Goal: Transaction & Acquisition: Book appointment/travel/reservation

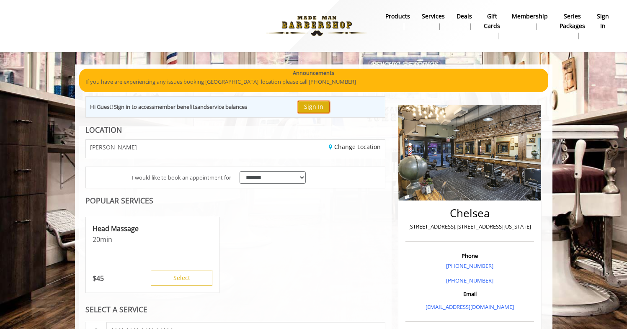
click at [312, 104] on button "Sign In" at bounding box center [314, 107] width 32 height 12
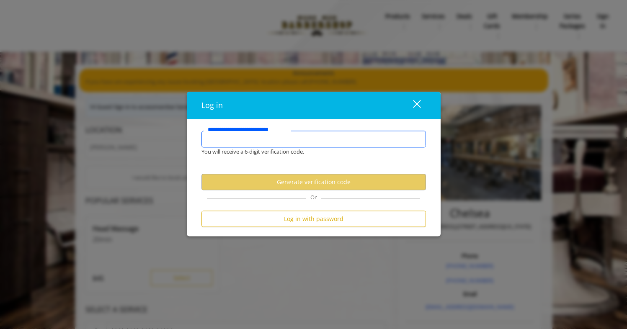
click at [309, 140] on input "**********" at bounding box center [313, 139] width 224 height 17
click at [299, 139] on input "**********" at bounding box center [313, 139] width 224 height 17
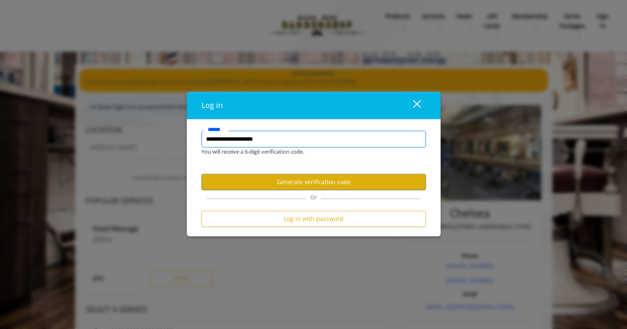
type input "**********"
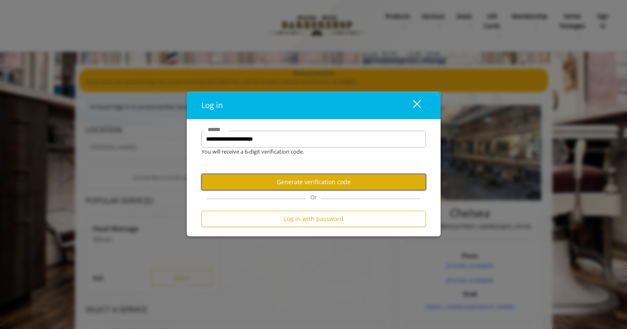
click at [322, 182] on button "Generate verification code" at bounding box center [313, 182] width 224 height 16
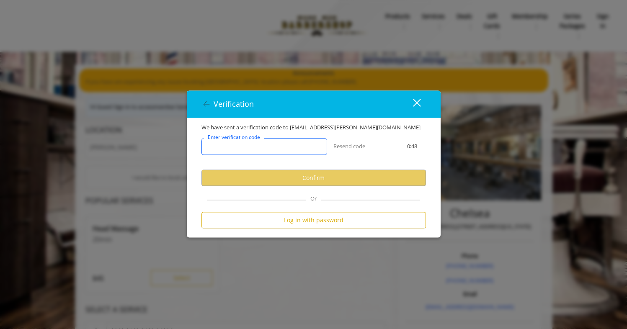
click at [287, 146] on input "Enter verification code" at bounding box center [264, 147] width 126 height 17
paste input "******"
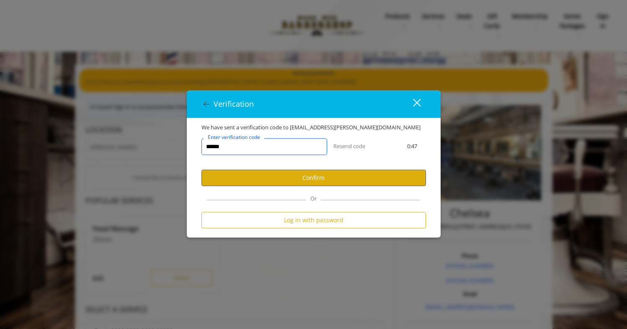
type input "******"
click at [299, 179] on button "Confirm" at bounding box center [313, 178] width 224 height 16
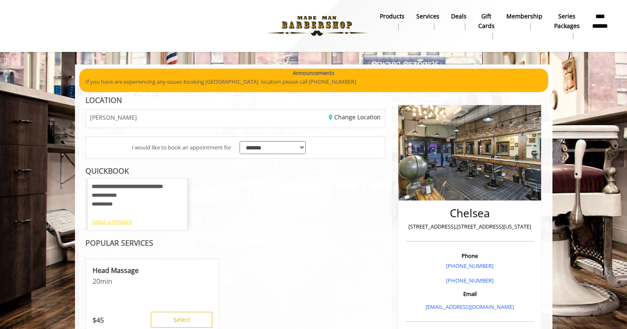
click at [117, 221] on div "Select a timeslot" at bounding box center [137, 221] width 91 height 9
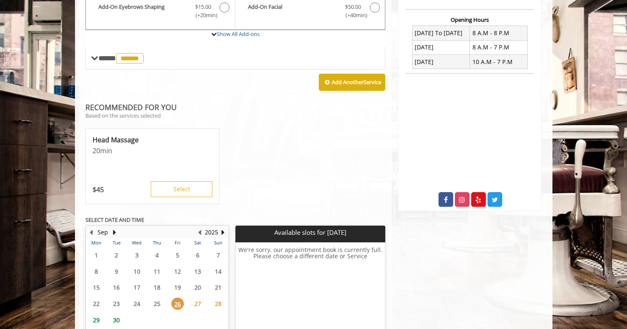
scroll to position [364, 0]
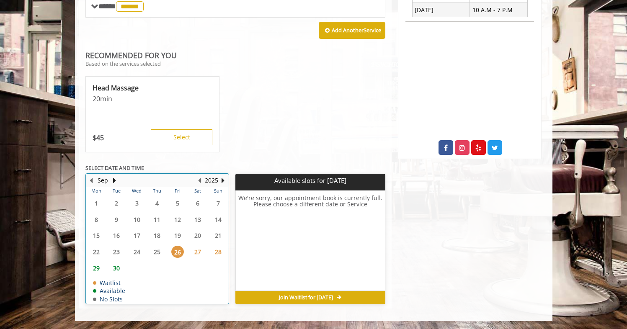
click at [173, 241] on table "Mon Tue Wed Thu Fri Sat Sun 1 2 3 4 5 6 7 8 9 10 11 12 13 14 15 16 17 18 19 20 …" at bounding box center [157, 245] width 142 height 117
click at [156, 252] on table "Mon Tue Wed Thu Fri Sat Sun 1 2 3 4 5 6 7 8 9 10 11 12 13 14 15 16 17 18 19 20 …" at bounding box center [157, 245] width 142 height 117
click at [173, 252] on span "26" at bounding box center [177, 252] width 13 height 12
click at [95, 269] on span "29" at bounding box center [96, 268] width 13 height 12
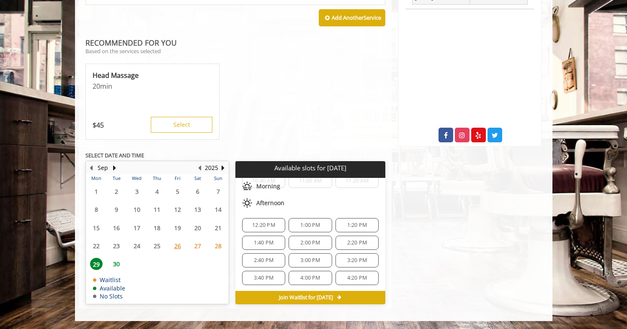
scroll to position [108, 0]
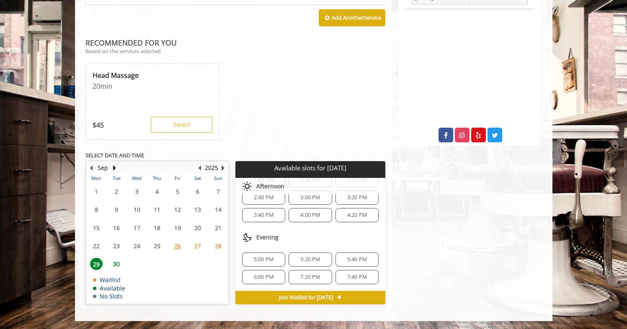
click at [224, 166] on button "Next Year" at bounding box center [223, 167] width 7 height 9
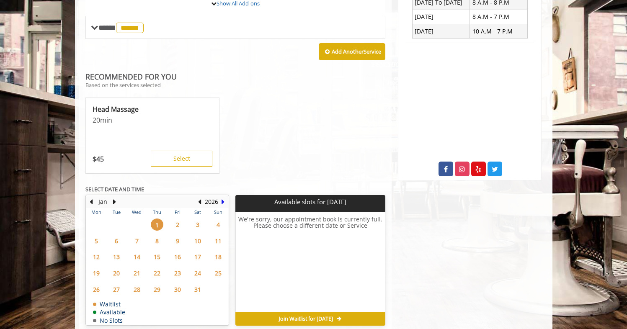
scroll to position [364, 0]
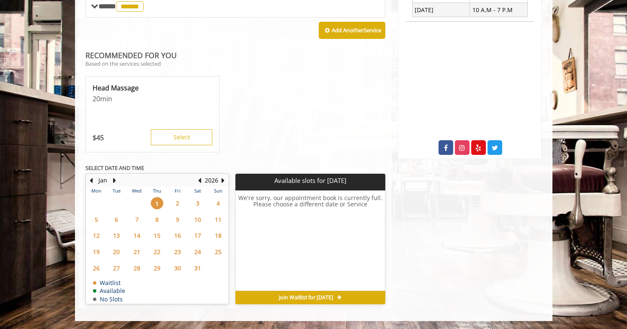
click at [175, 204] on span "2" at bounding box center [177, 203] width 13 height 12
click at [193, 201] on span "3" at bounding box center [197, 203] width 13 height 12
click at [121, 230] on span "13" at bounding box center [116, 235] width 13 height 12
click at [201, 179] on button "Previous Year" at bounding box center [199, 180] width 7 height 9
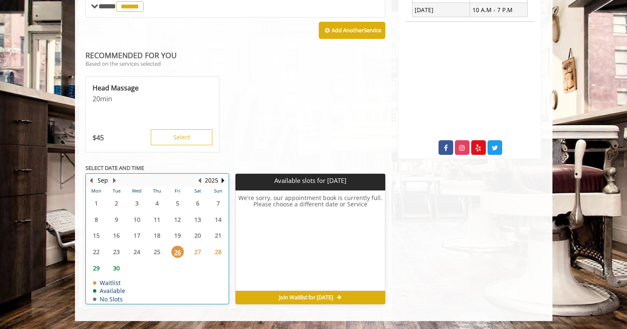
click at [116, 182] on button "Next Month" at bounding box center [114, 180] width 7 height 9
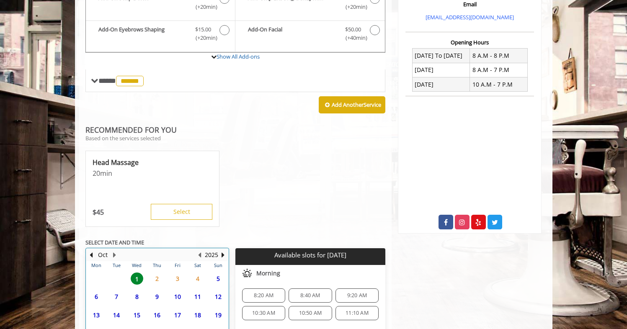
scroll to position [377, 0]
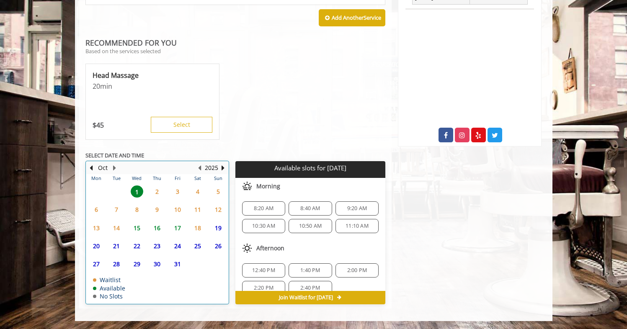
click at [155, 237] on td "23" at bounding box center [157, 246] width 20 height 18
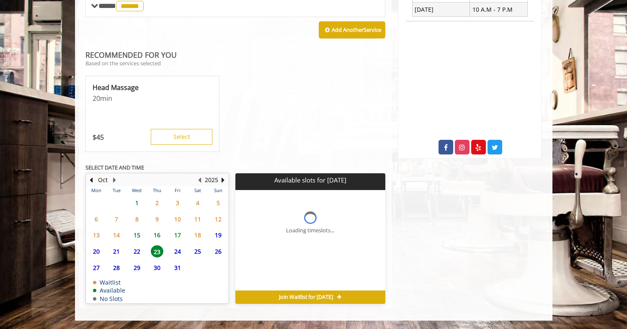
scroll to position [364, 0]
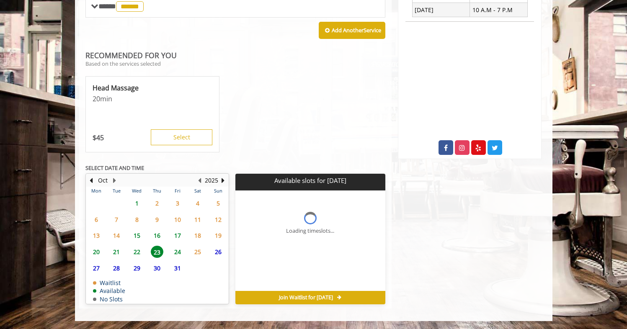
click at [138, 202] on span "1" at bounding box center [137, 203] width 13 height 12
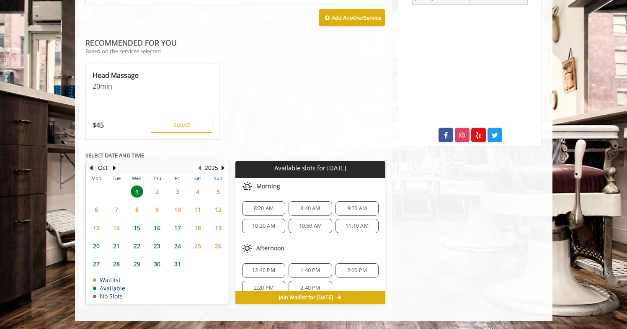
scroll to position [11, 0]
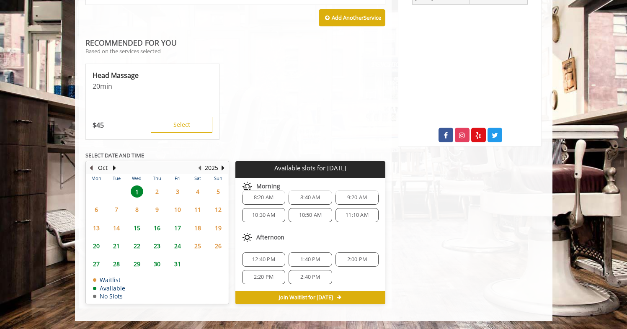
click at [93, 169] on button "Previous Month" at bounding box center [91, 167] width 7 height 9
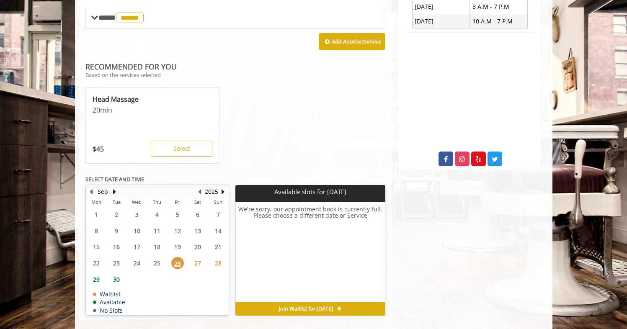
scroll to position [364, 0]
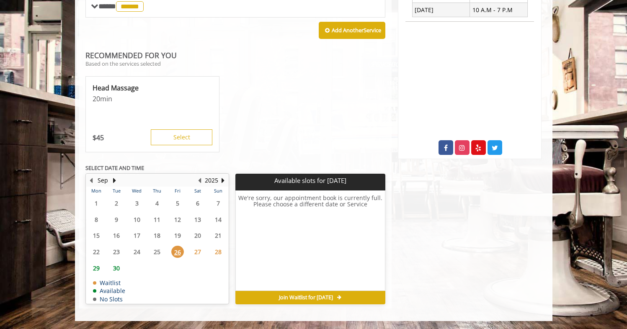
click at [98, 270] on span "29" at bounding box center [96, 268] width 13 height 12
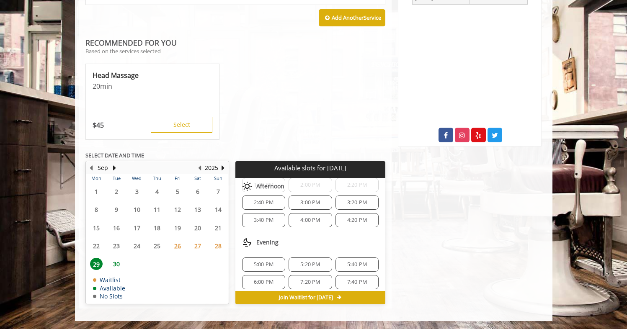
scroll to position [103, 0]
click at [178, 247] on span "26" at bounding box center [177, 246] width 13 height 12
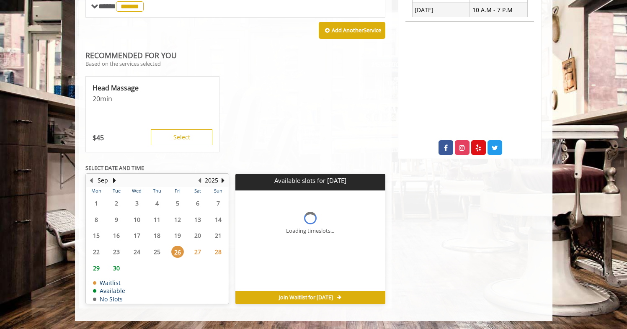
scroll to position [0, 0]
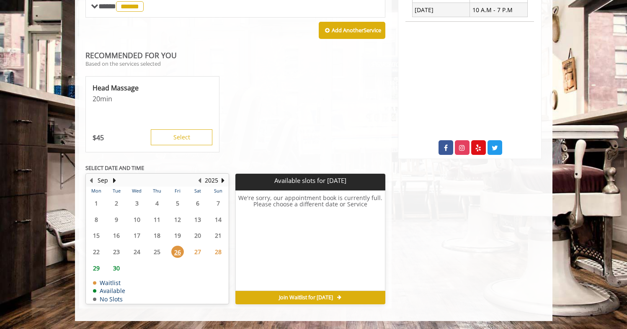
click at [300, 298] on span "Join Waitlist for [DATE]" at bounding box center [306, 297] width 54 height 7
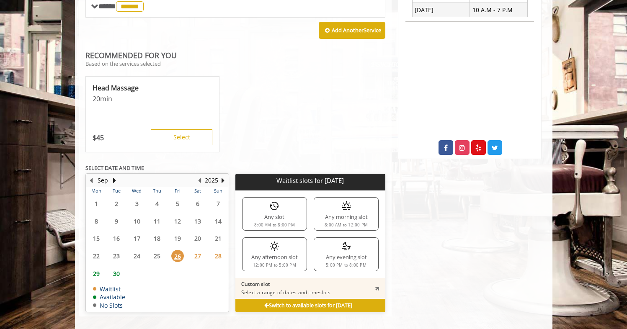
click at [339, 252] on div "Any evening slot 5:00 PM to 8:00 PM" at bounding box center [346, 253] width 65 height 33
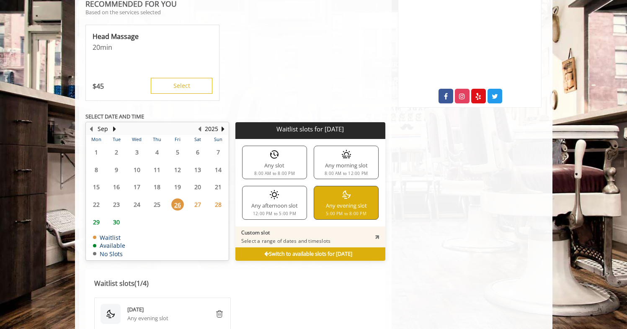
scroll to position [420, 0]
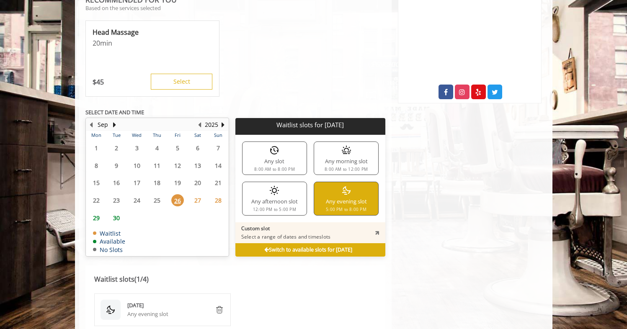
click at [379, 231] on icon at bounding box center [377, 232] width 7 height 7
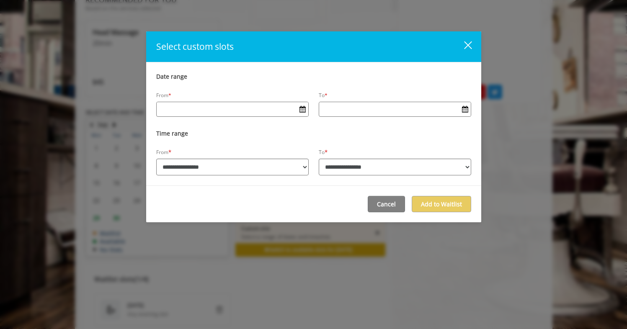
click at [242, 115] on input "Date input field" at bounding box center [233, 108] width 152 height 13
click at [299, 111] on span "Open Calendar" at bounding box center [302, 109] width 6 height 7
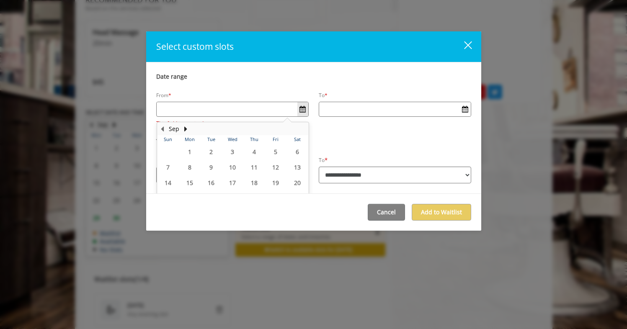
scroll to position [32, 0]
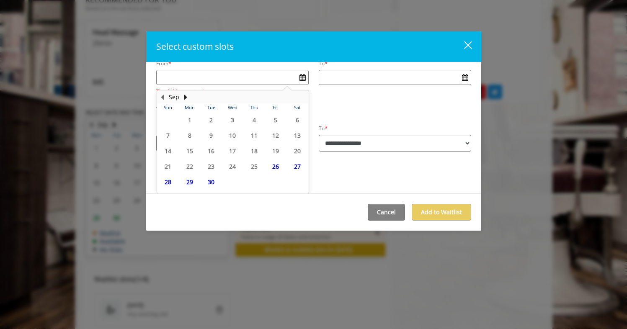
click at [274, 165] on span "26" at bounding box center [275, 166] width 13 height 12
type input "**********"
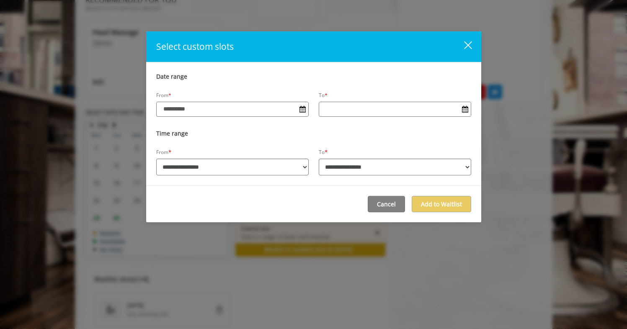
scroll to position [0, 0]
click at [466, 109] on span "Open Calendar" at bounding box center [465, 109] width 6 height 7
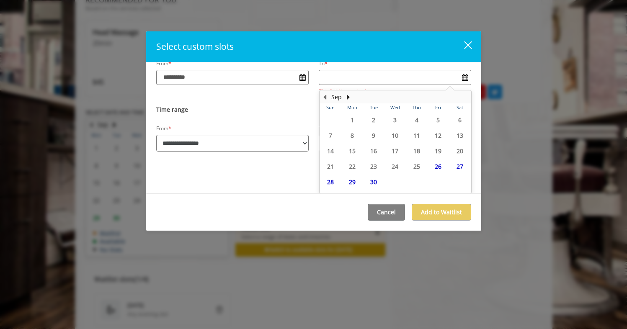
click at [468, 45] on div "close dialog" at bounding box center [468, 45] width 8 height 8
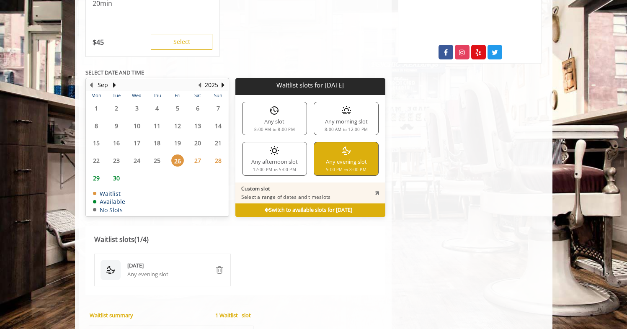
scroll to position [461, 0]
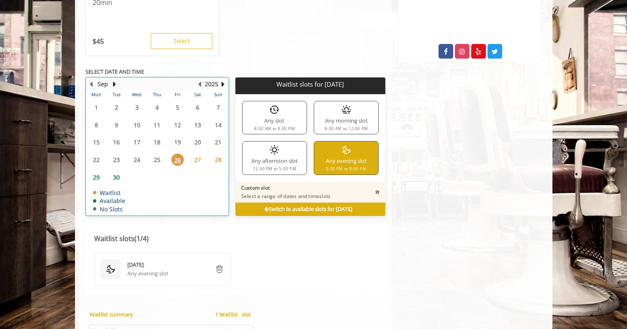
click at [167, 177] on table "Mon Tue Wed Thu Fri Sat Sun 1 2 3 4 5 6 7 8 9 10 11 12 13 14 15 16 17 18 19 20 …" at bounding box center [157, 152] width 142 height 125
click at [115, 180] on span "30" at bounding box center [116, 177] width 13 height 12
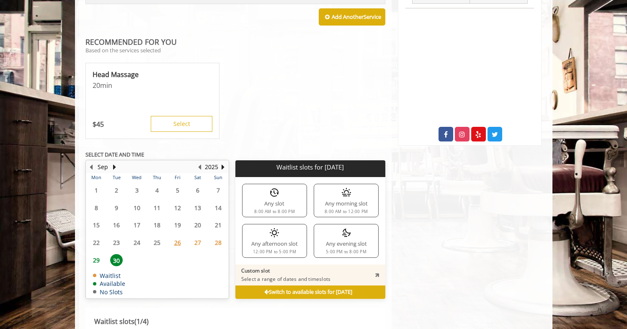
scroll to position [443, 0]
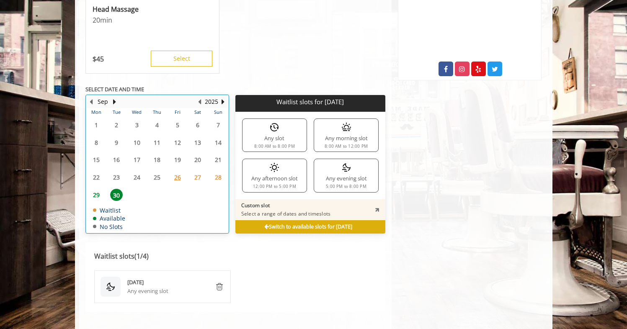
click at [118, 178] on table "Mon Tue Wed Thu Fri Sat Sun 1 2 3 4 5 6 7 8 9 10 11 12 13 14 15 16 17 18 19 20 …" at bounding box center [157, 170] width 142 height 125
click at [99, 196] on span "29" at bounding box center [96, 195] width 13 height 12
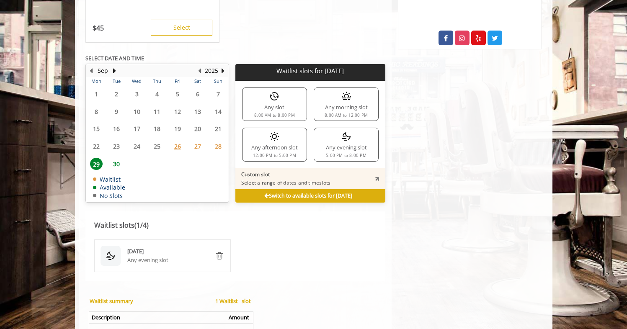
click at [116, 166] on span "30" at bounding box center [116, 164] width 13 height 12
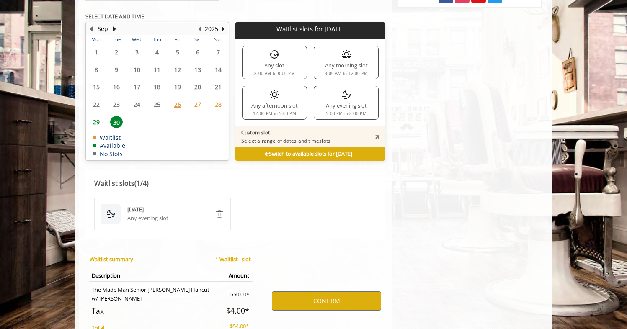
scroll to position [507, 0]
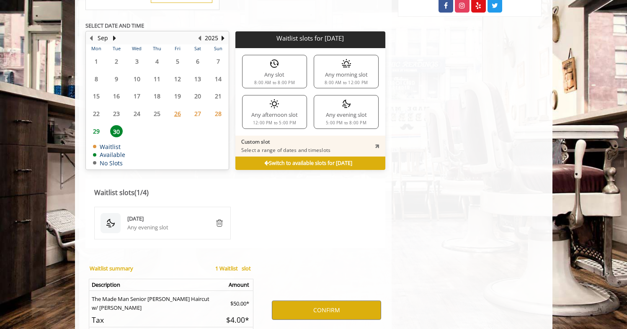
click at [264, 162] on icon at bounding box center [266, 163] width 5 height 5
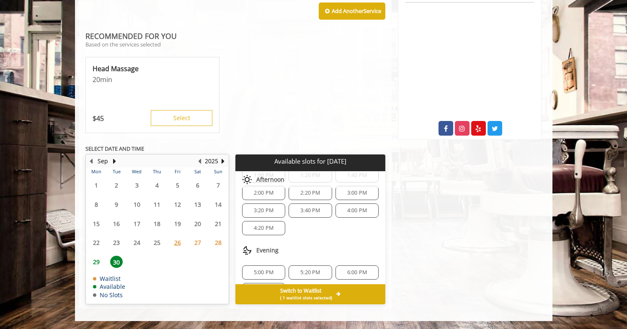
scroll to position [136, 0]
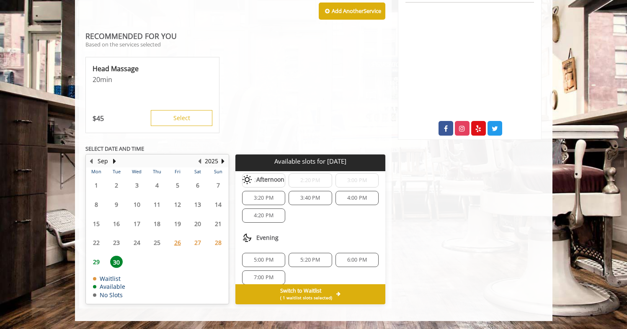
click at [348, 262] on span "6:00 PM" at bounding box center [357, 260] width 20 height 7
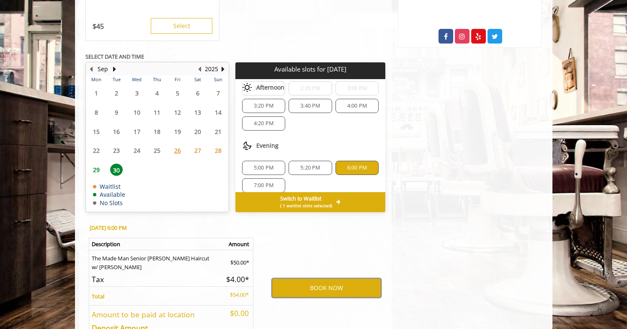
scroll to position [462, 0]
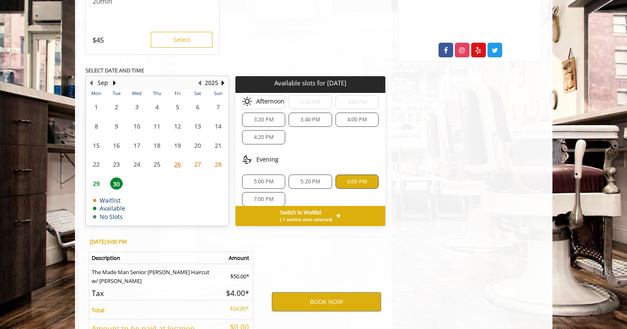
click at [93, 184] on span "29" at bounding box center [96, 184] width 13 height 12
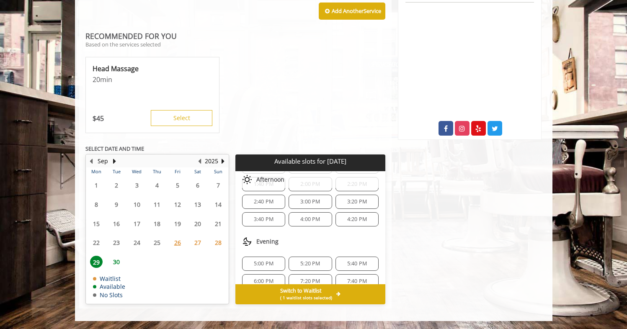
scroll to position [108, 0]
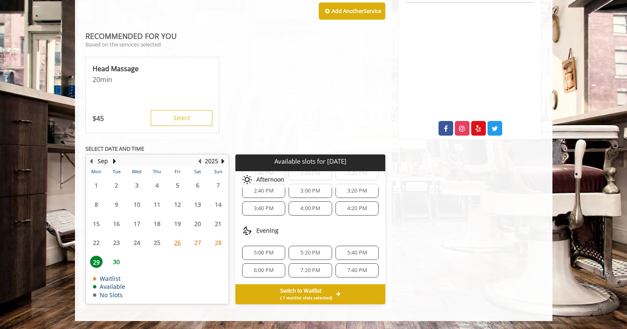
click at [114, 265] on span "30" at bounding box center [116, 262] width 13 height 12
click at [360, 250] on span "6:00 PM" at bounding box center [357, 253] width 20 height 7
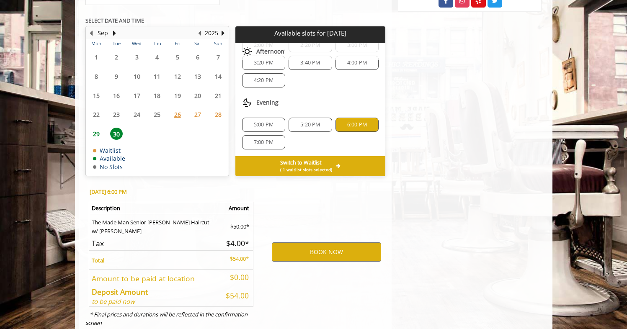
scroll to position [535, 0]
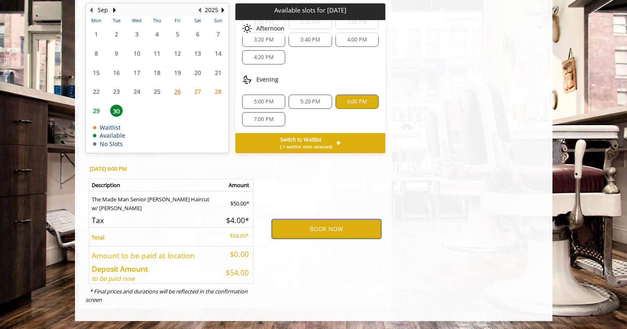
click at [343, 229] on button "BOOK NOW" at bounding box center [326, 228] width 109 height 19
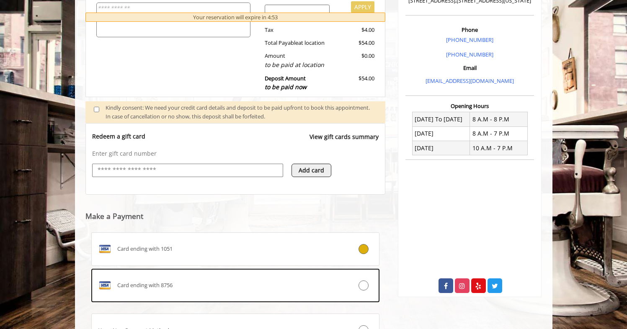
scroll to position [227, 0]
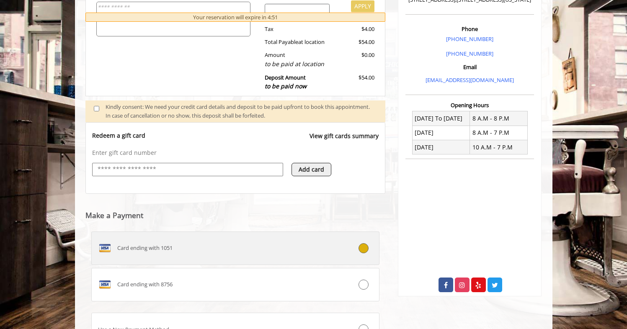
click at [318, 252] on div "Card ending with 1051" at bounding box center [212, 248] width 240 height 13
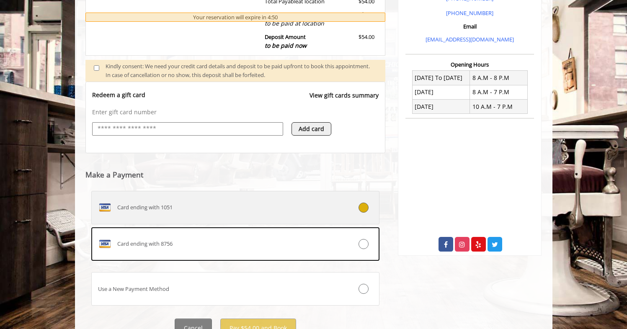
click at [303, 214] on label "Card ending with 1051" at bounding box center [235, 207] width 289 height 33
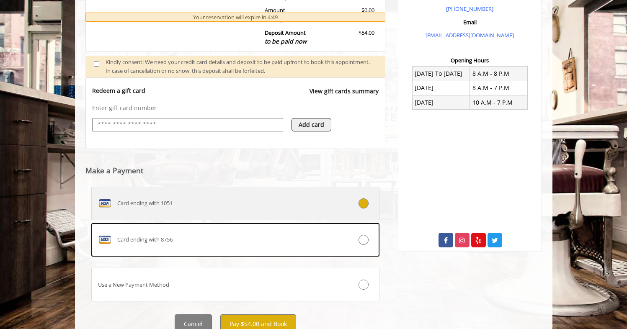
scroll to position [305, 0]
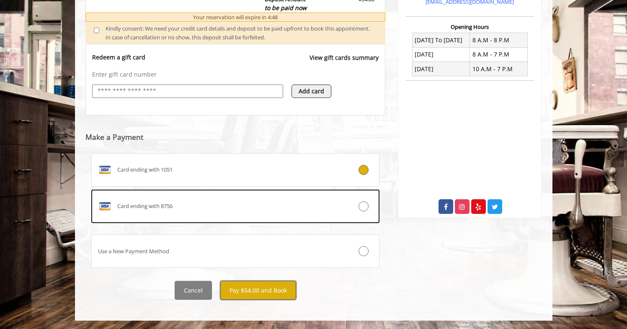
click at [250, 294] on button "Pay $54.00 and Book" at bounding box center [258, 290] width 76 height 19
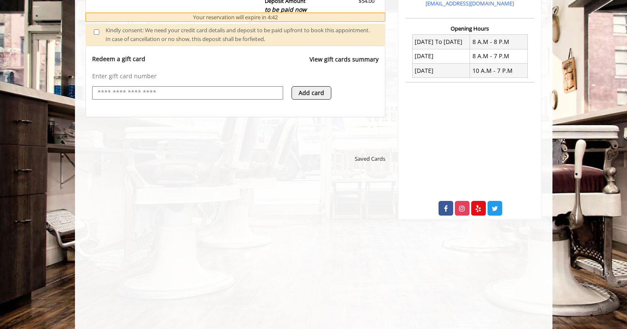
scroll to position [304, 0]
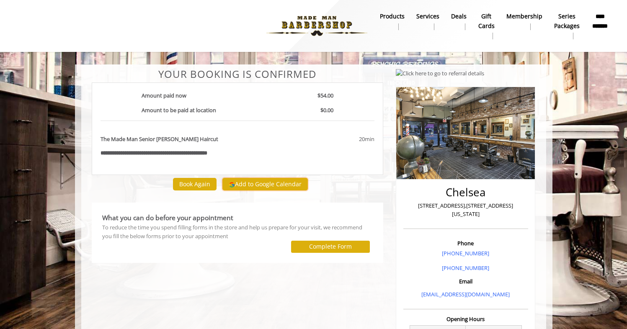
click at [267, 185] on button "Add to Google Calendar" at bounding box center [264, 184] width 85 height 13
